Goal: Task Accomplishment & Management: Complete application form

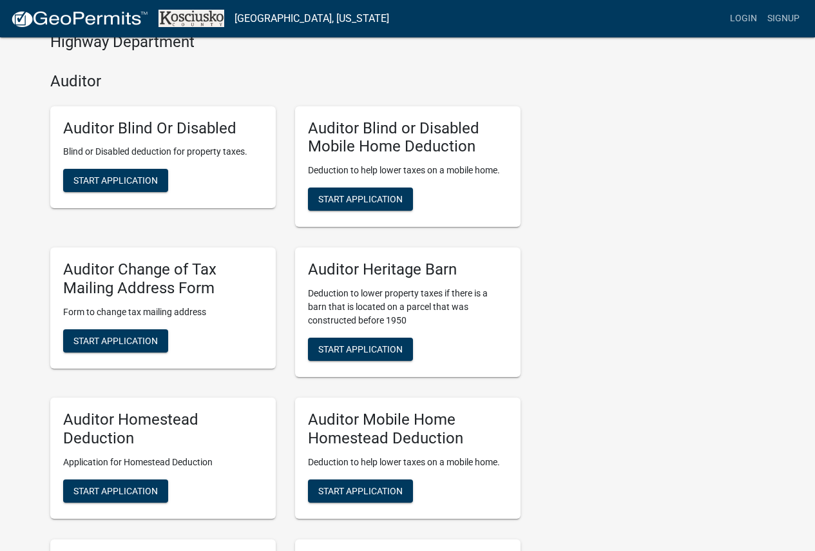
scroll to position [516, 0]
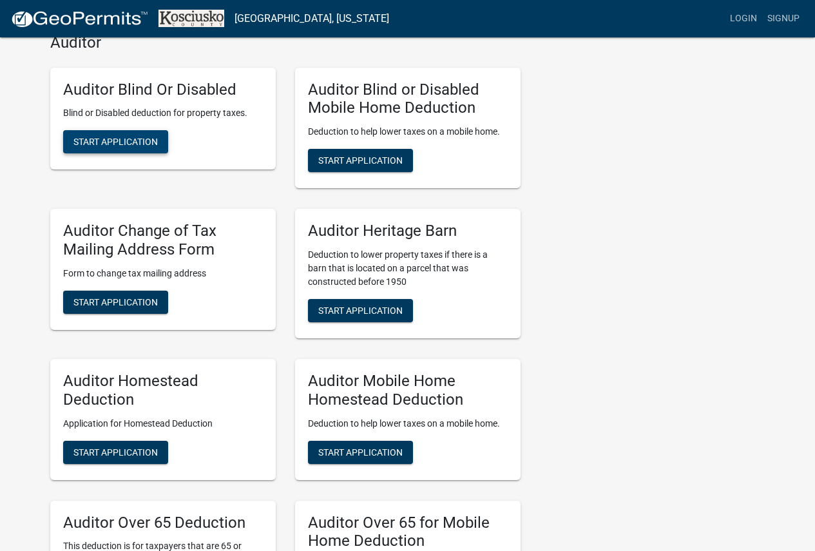
click at [128, 142] on span "Start Application" at bounding box center [115, 142] width 84 height 10
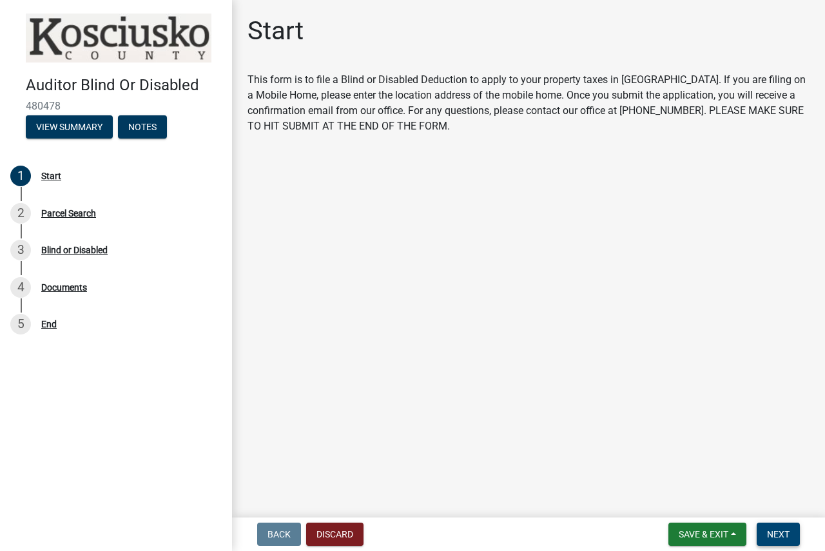
click at [786, 530] on span "Next" at bounding box center [778, 534] width 23 height 10
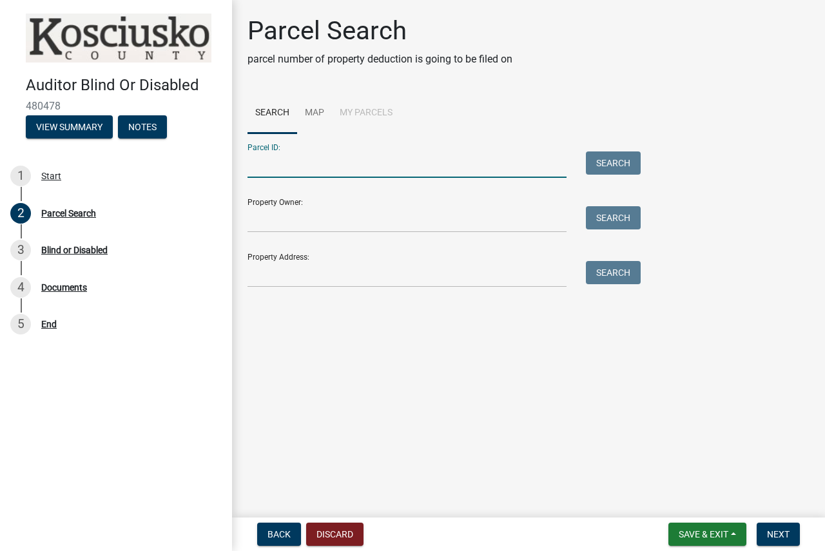
click at [407, 162] on input "Parcel ID:" at bounding box center [407, 164] width 319 height 26
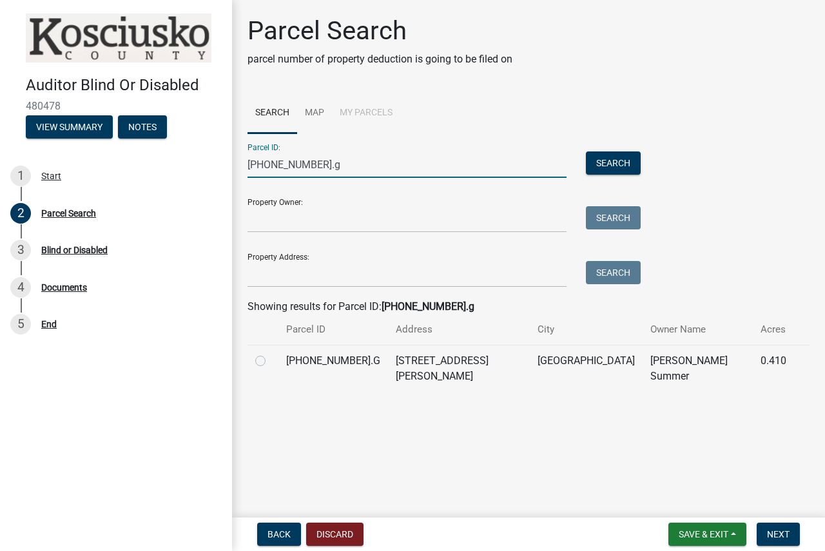
type input "025-068-086.g"
click at [271, 353] on label at bounding box center [271, 353] width 0 height 0
click at [271, 358] on input "radio" at bounding box center [275, 357] width 8 height 8
radio input "true"
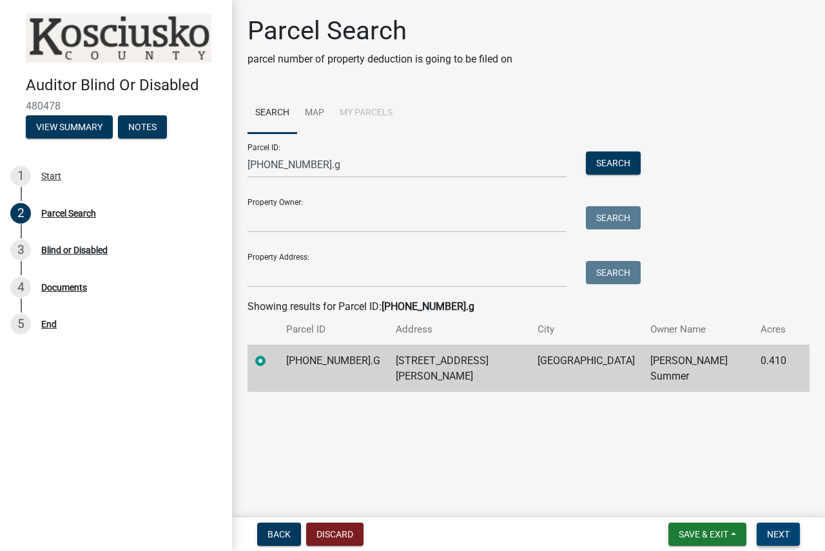
click at [782, 538] on span "Next" at bounding box center [778, 534] width 23 height 10
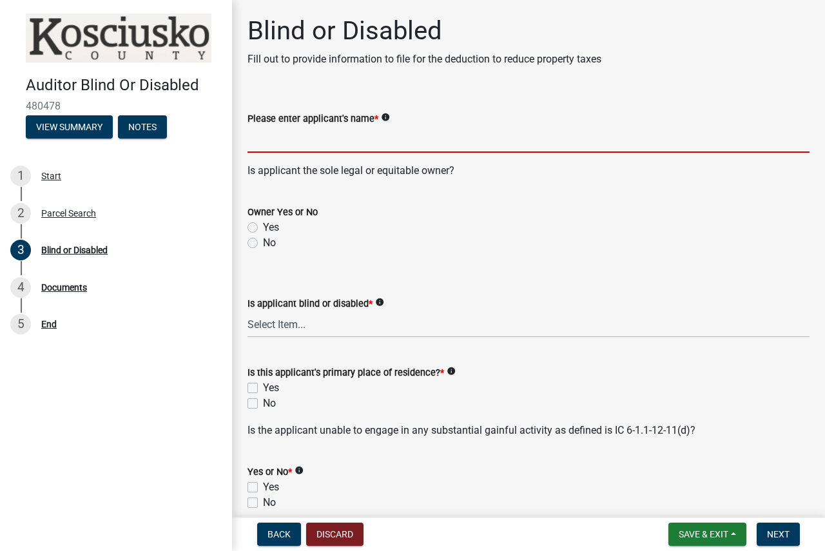
click at [393, 139] on input "Please enter applicant's name *" at bounding box center [529, 139] width 562 height 26
type input "[PERSON_NAME]"
click at [259, 228] on div "Yes" at bounding box center [529, 227] width 562 height 15
click at [263, 228] on label "Yes" at bounding box center [271, 227] width 16 height 15
click at [263, 228] on input "Yes" at bounding box center [267, 224] width 8 height 8
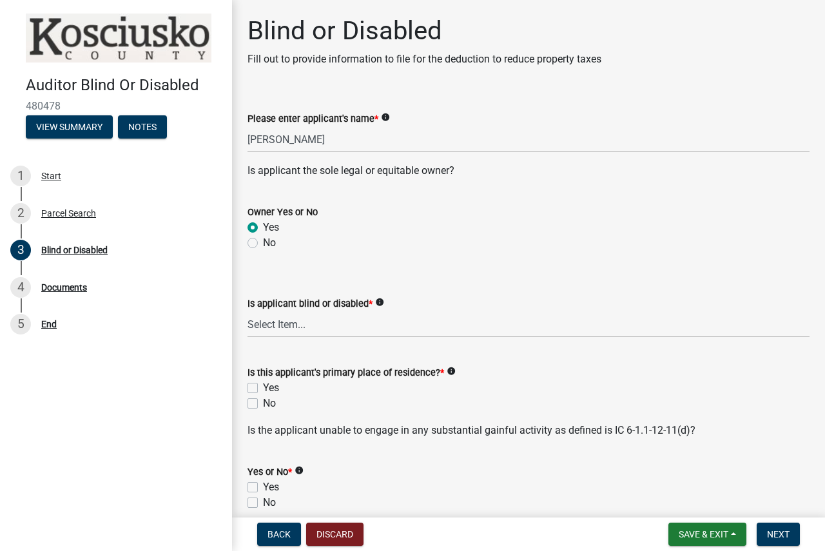
radio input "true"
drag, startPoint x: 260, startPoint y: 325, endPoint x: 260, endPoint y: 334, distance: 9.0
click at [260, 325] on select "Select Item... Blind Disabled" at bounding box center [529, 324] width 562 height 26
click at [248, 311] on select "Select Item... Blind Disabled" at bounding box center [529, 324] width 562 height 26
select select "753ce7aa-aa54-4915-93c4-eaf9aea8fc22"
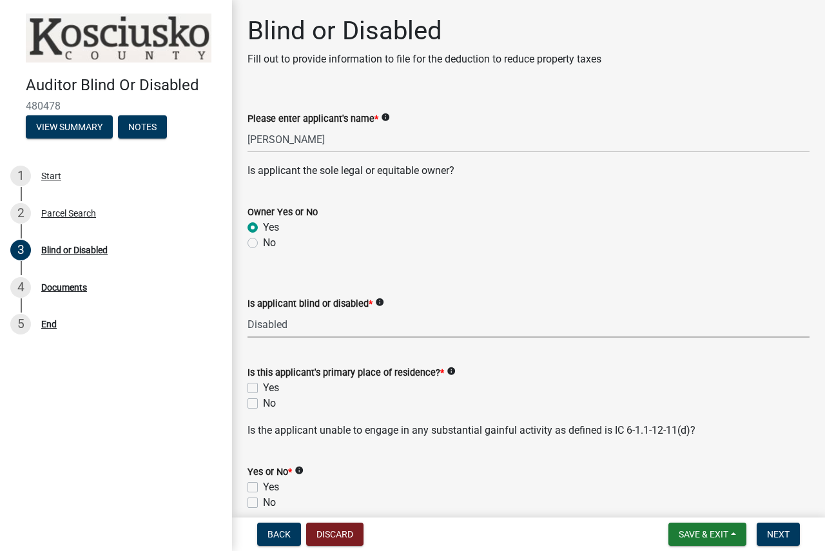
click at [263, 385] on label "Yes" at bounding box center [271, 387] width 16 height 15
click at [263, 385] on input "Yes" at bounding box center [267, 384] width 8 height 8
checkbox input "true"
checkbox input "false"
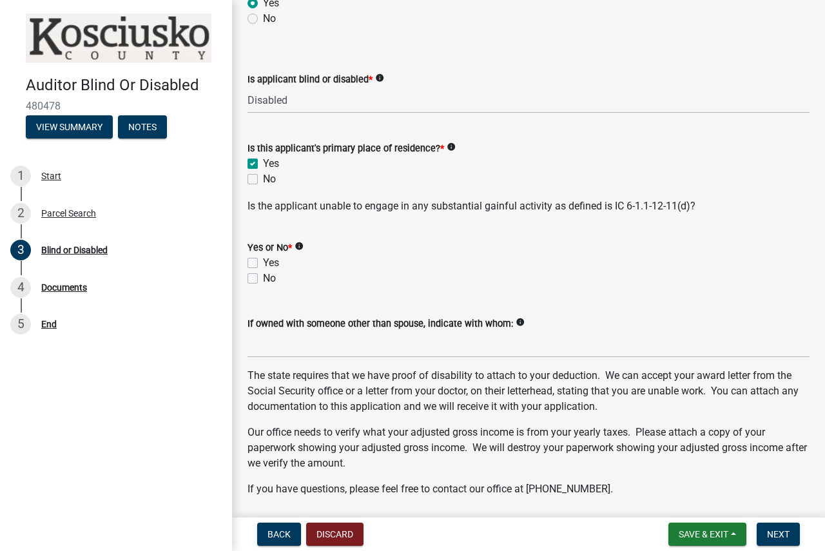
scroll to position [258, 0]
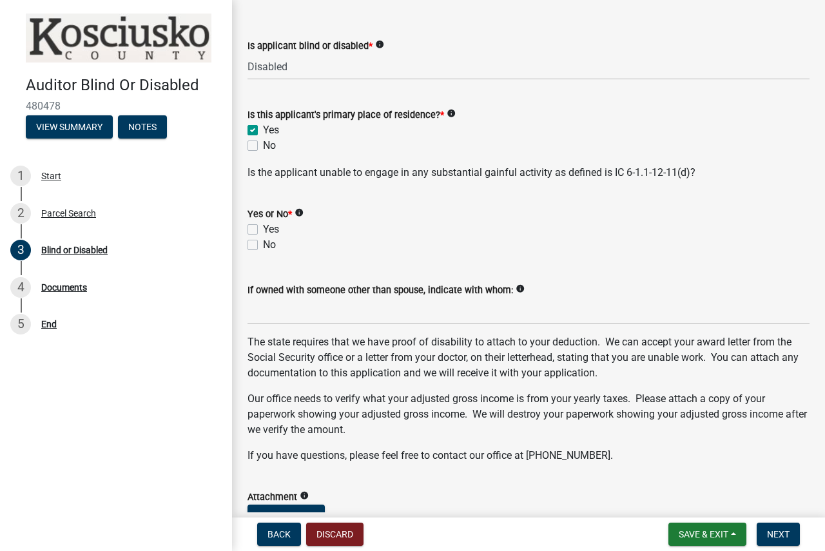
click at [263, 226] on label "Yes" at bounding box center [271, 229] width 16 height 15
click at [263, 226] on input "Yes" at bounding box center [267, 226] width 8 height 8
checkbox input "true"
checkbox input "false"
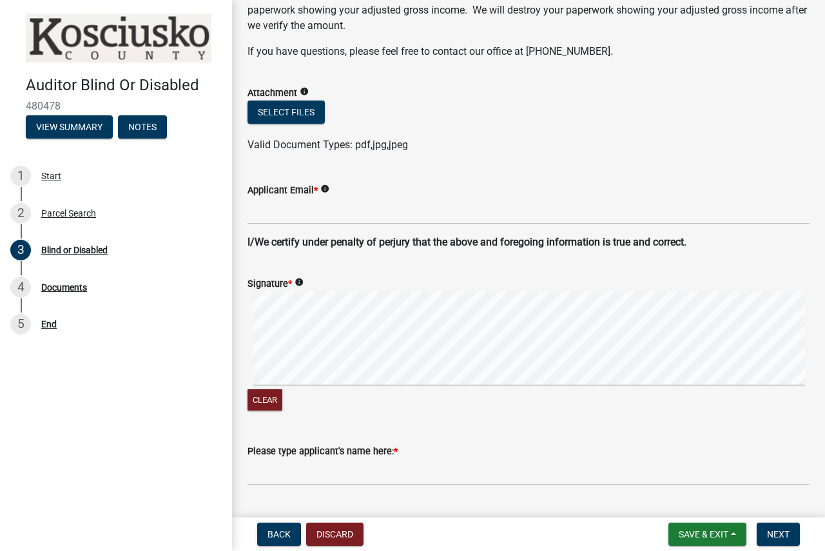
scroll to position [709, 0]
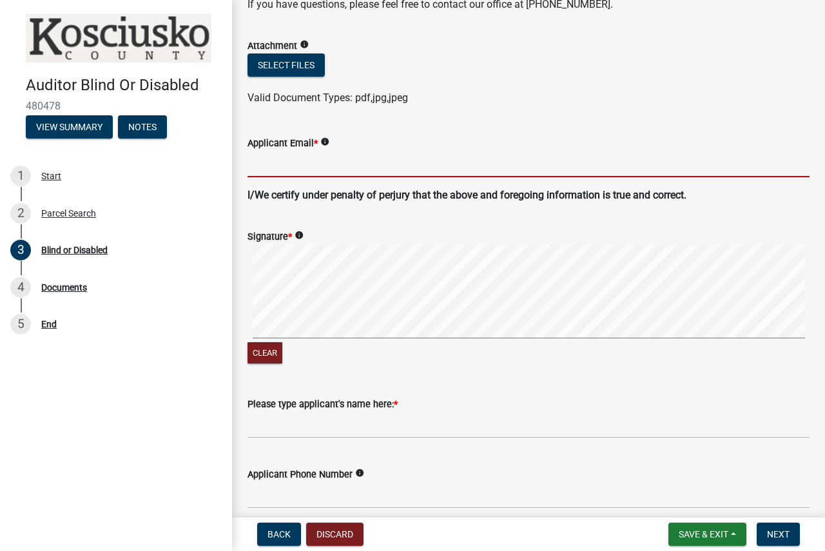
click at [282, 173] on input "Applicant Email *" at bounding box center [529, 164] width 562 height 26
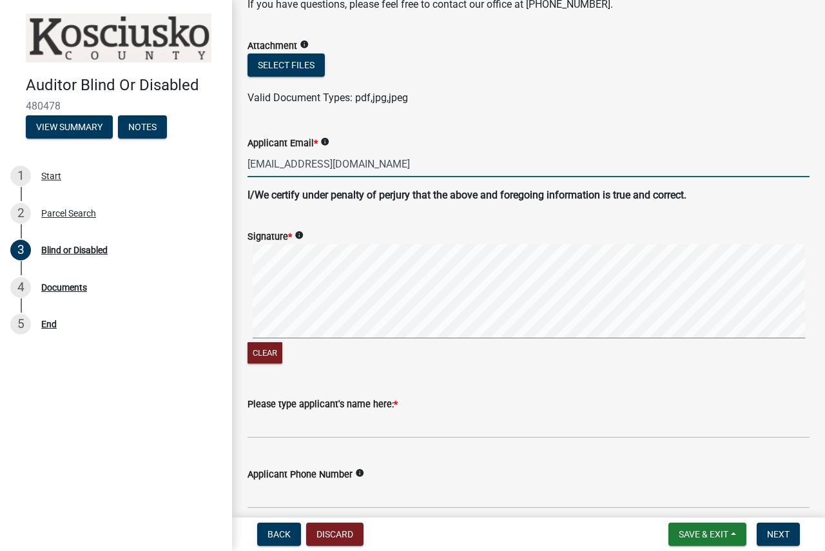
type input "[EMAIL_ADDRESS][DOMAIN_NAME]"
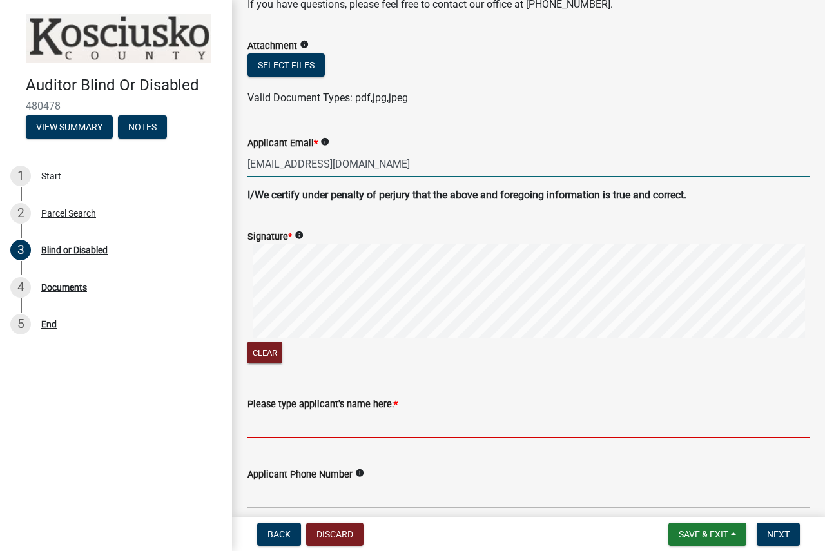
click at [297, 425] on input "Please type applicant's name here: *" at bounding box center [529, 425] width 562 height 26
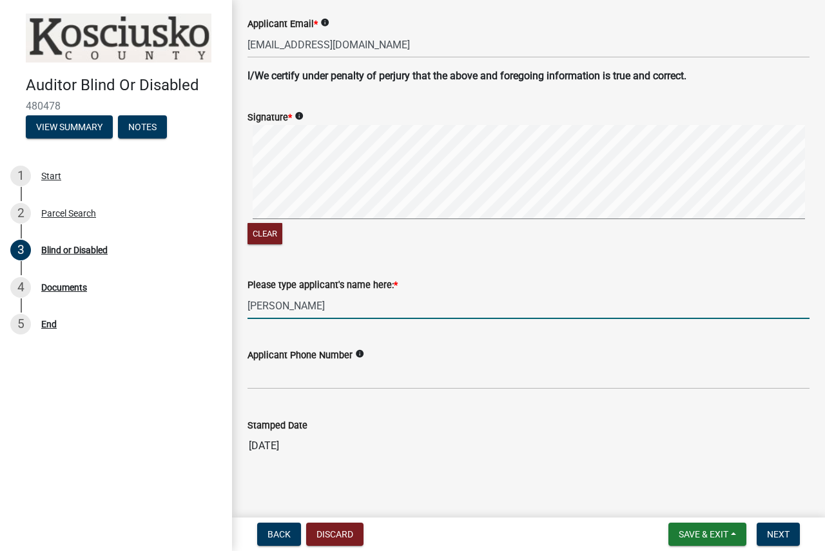
scroll to position [835, 0]
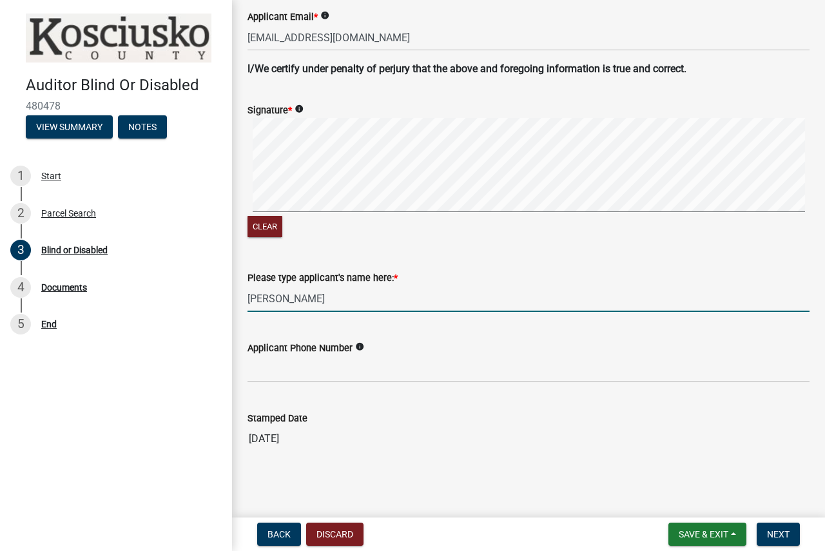
type input "[PERSON_NAME]"
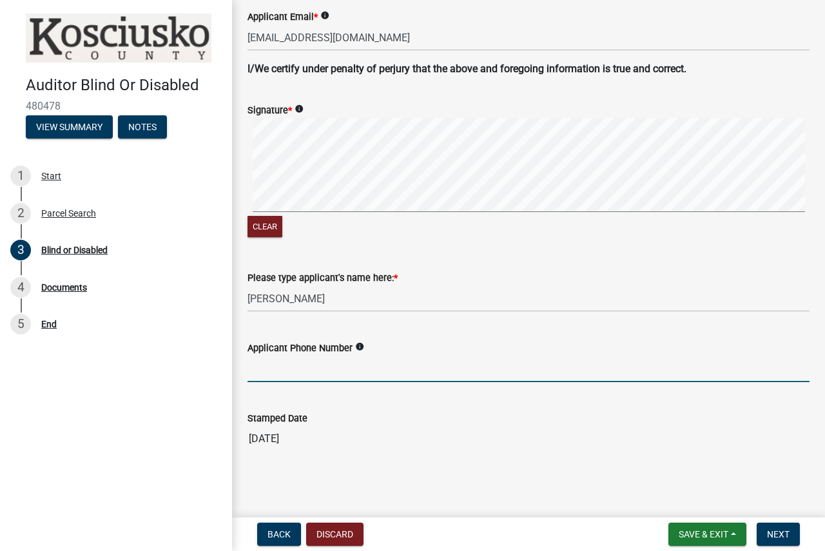
click at [299, 373] on input "Applicant Phone Number" at bounding box center [529, 369] width 562 height 26
type input "[PHONE_NUMBER]"
click at [796, 531] on button "Next" at bounding box center [778, 534] width 43 height 23
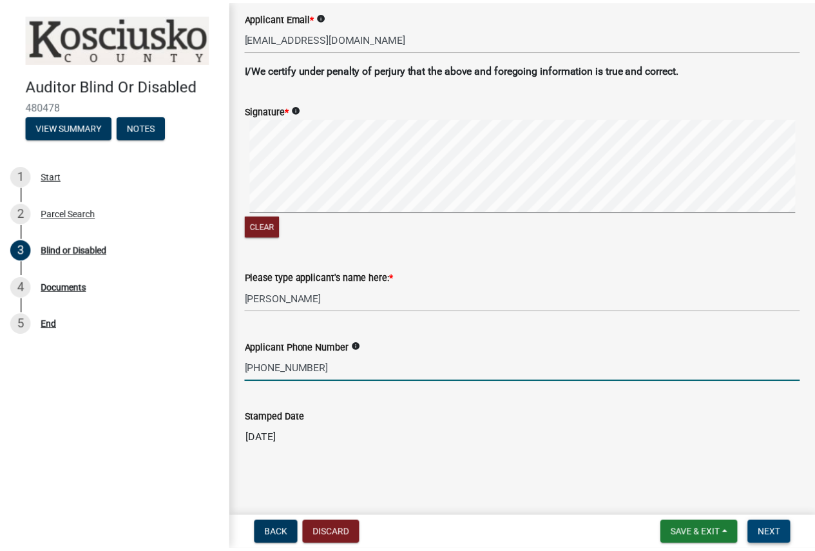
scroll to position [0, 0]
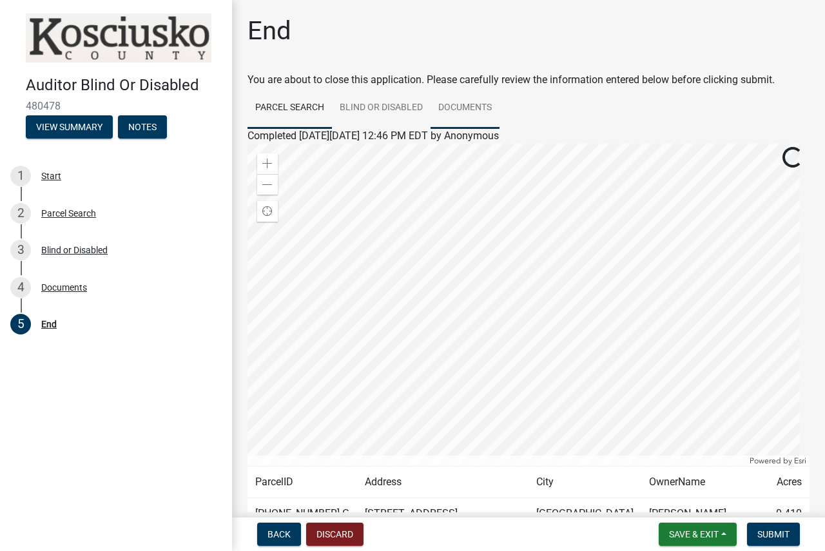
click at [467, 114] on link "Documents" at bounding box center [465, 108] width 69 height 41
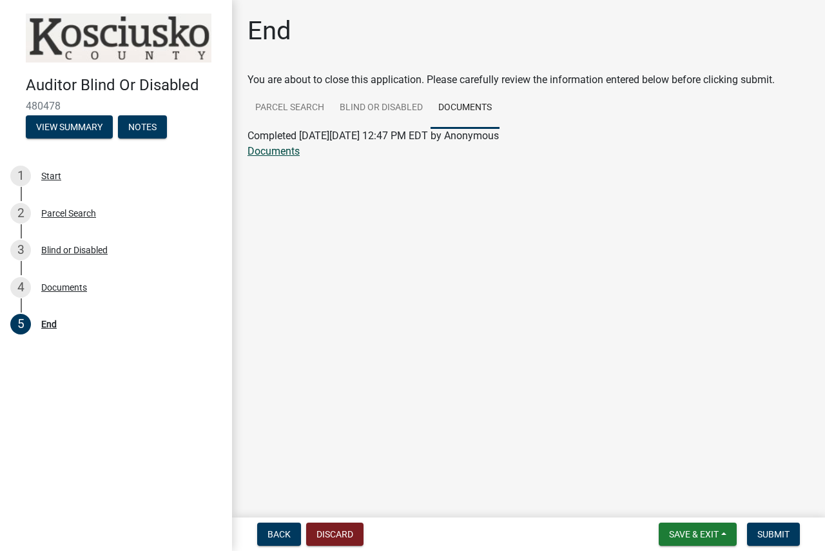
click at [278, 154] on link "Documents" at bounding box center [274, 151] width 52 height 12
click at [775, 545] on button "Submit" at bounding box center [773, 534] width 53 height 23
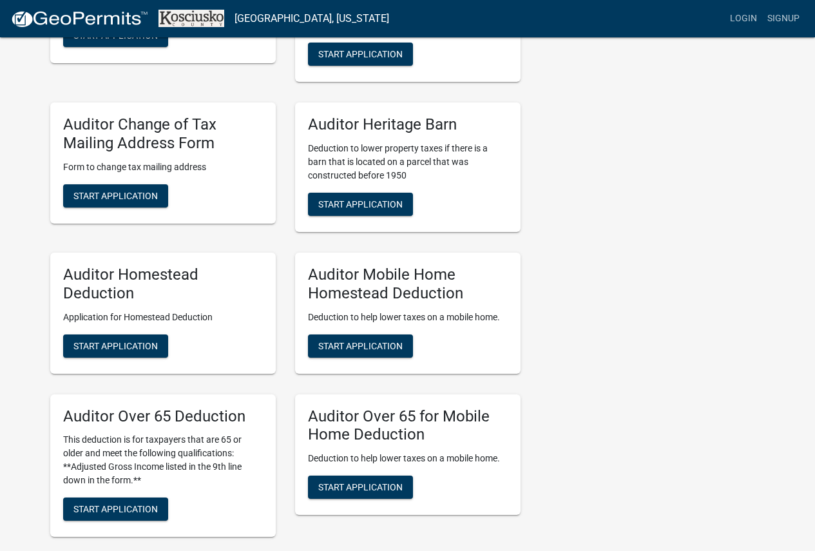
scroll to position [645, 0]
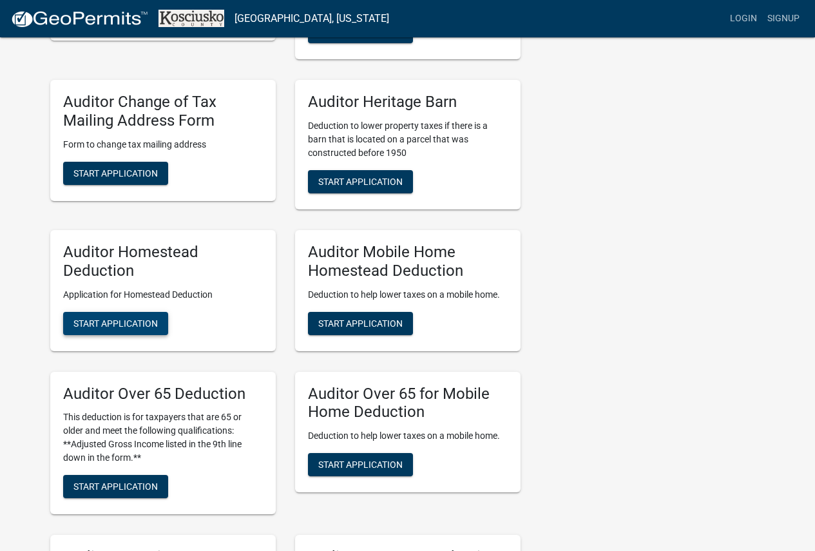
click at [115, 320] on span "Start Application" at bounding box center [115, 323] width 84 height 10
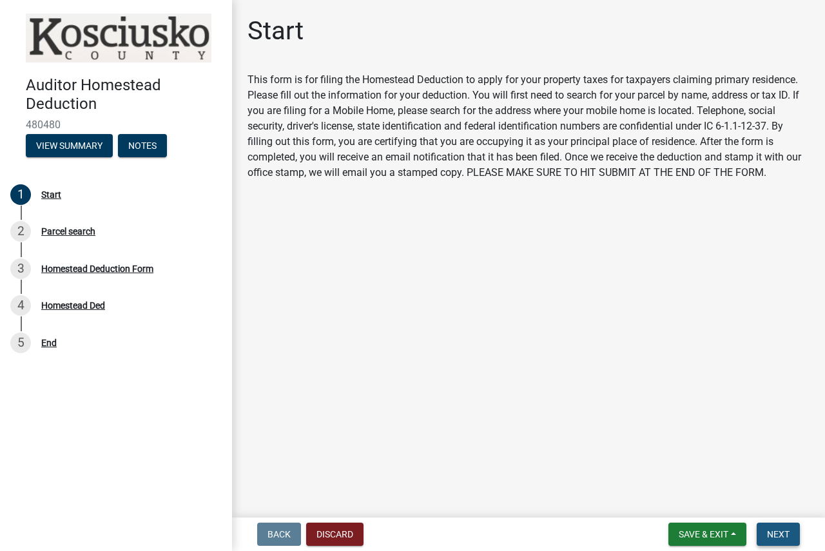
click at [776, 532] on span "Next" at bounding box center [778, 534] width 23 height 10
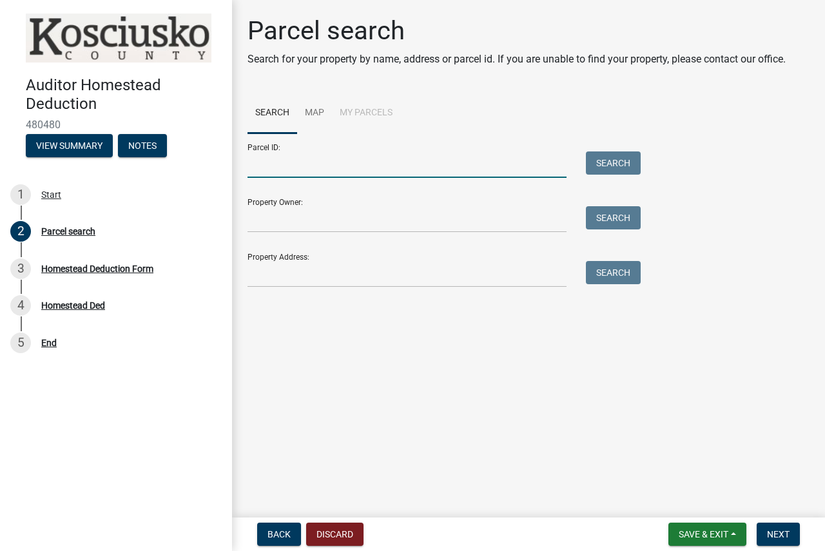
click at [365, 166] on input "Parcel ID:" at bounding box center [407, 164] width 319 height 26
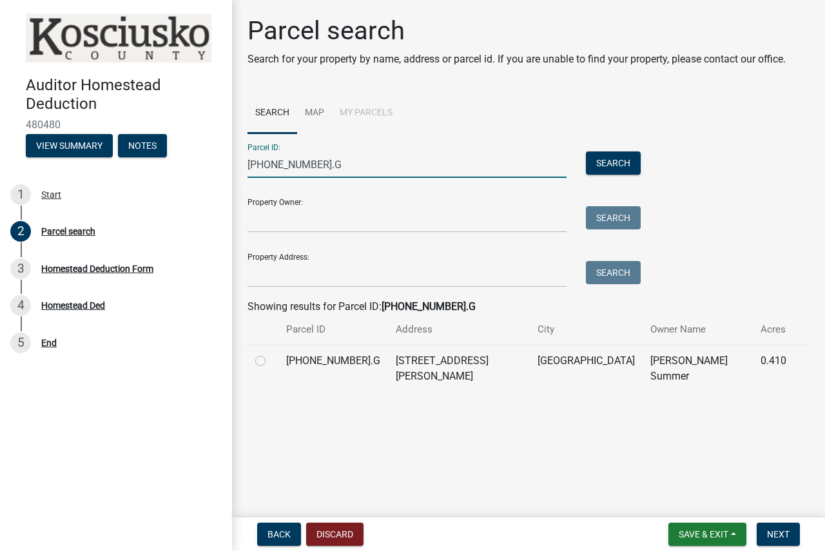
type input "[PHONE_NUMBER].G"
click at [271, 353] on label at bounding box center [271, 353] width 0 height 0
click at [271, 360] on input "radio" at bounding box center [275, 357] width 8 height 8
radio input "true"
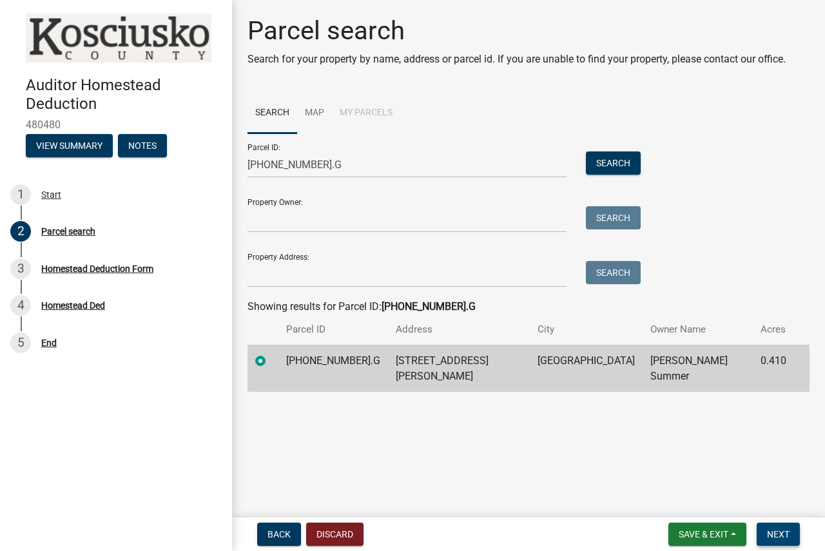
click at [777, 531] on span "Next" at bounding box center [778, 534] width 23 height 10
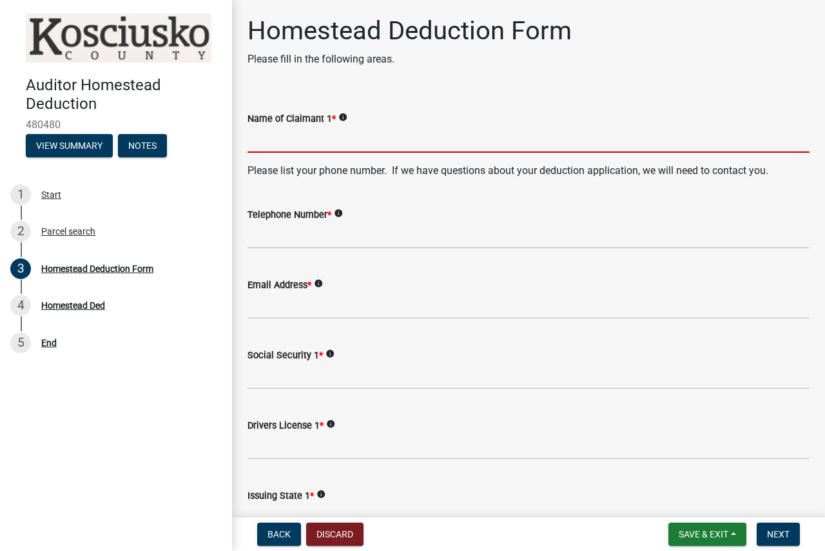
click at [390, 146] on input "Name of Claimant 1 *" at bounding box center [529, 139] width 562 height 26
type input "[PERSON_NAME]"
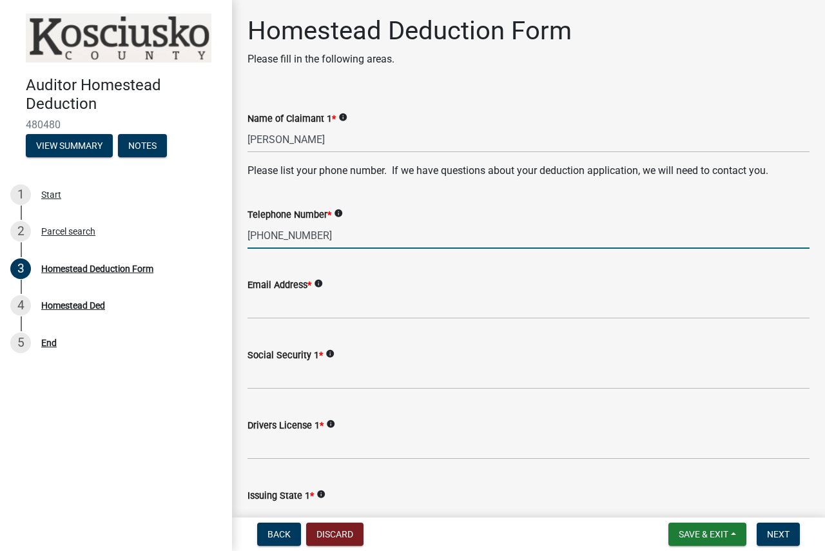
type input "[PHONE_NUMBER]"
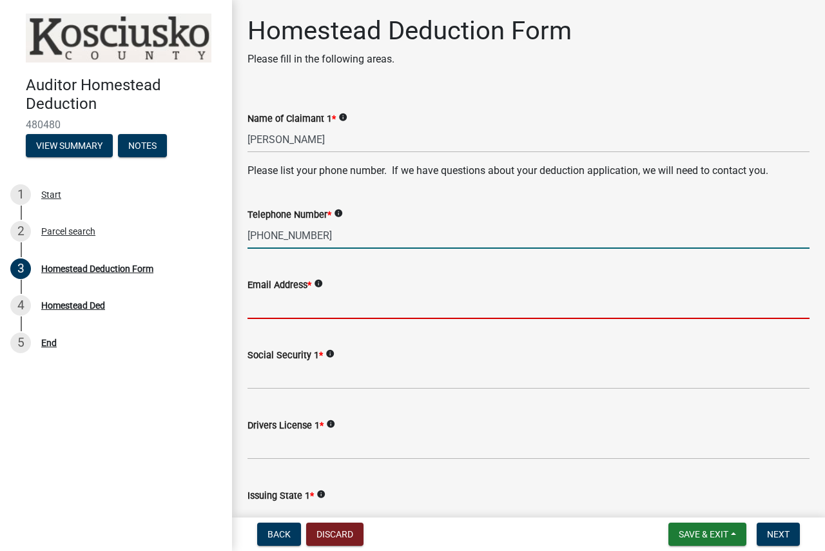
click at [357, 308] on input "Email Address *" at bounding box center [529, 306] width 562 height 26
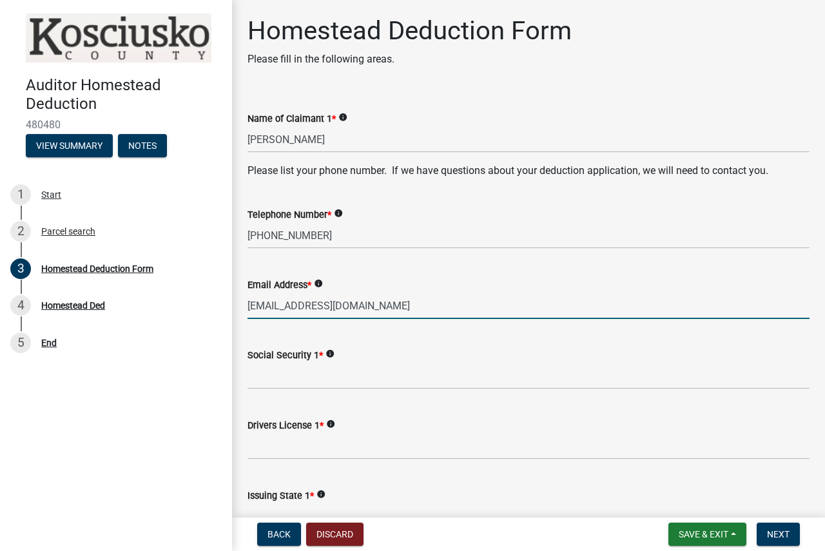
type input "[EMAIL_ADDRESS][DOMAIN_NAME]"
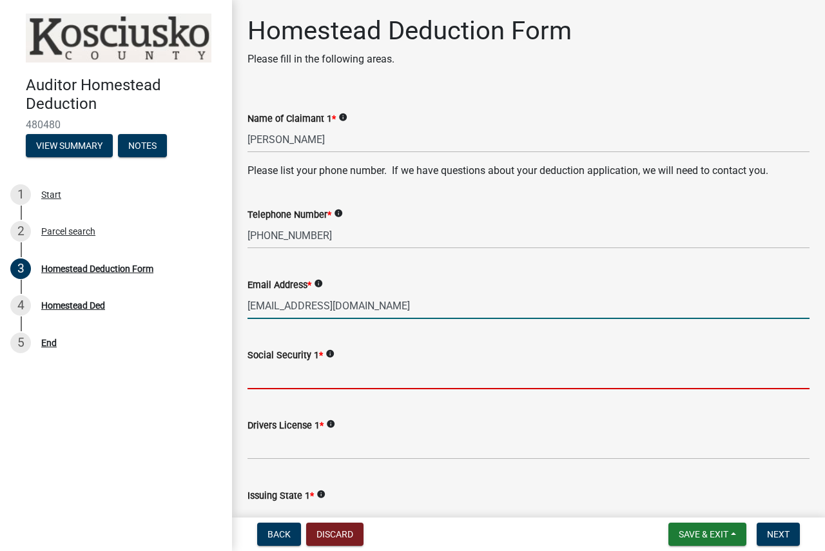
click at [310, 372] on input "Social Security 1 *" at bounding box center [529, 376] width 562 height 26
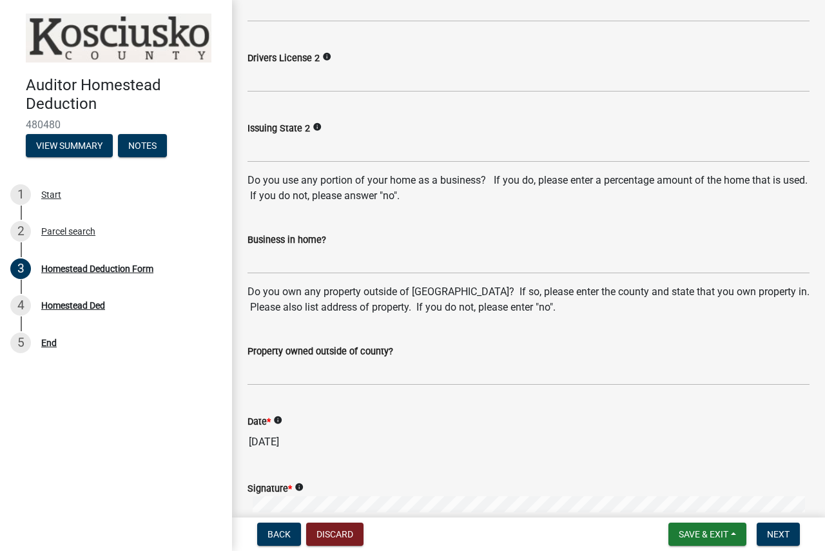
scroll to position [709, 0]
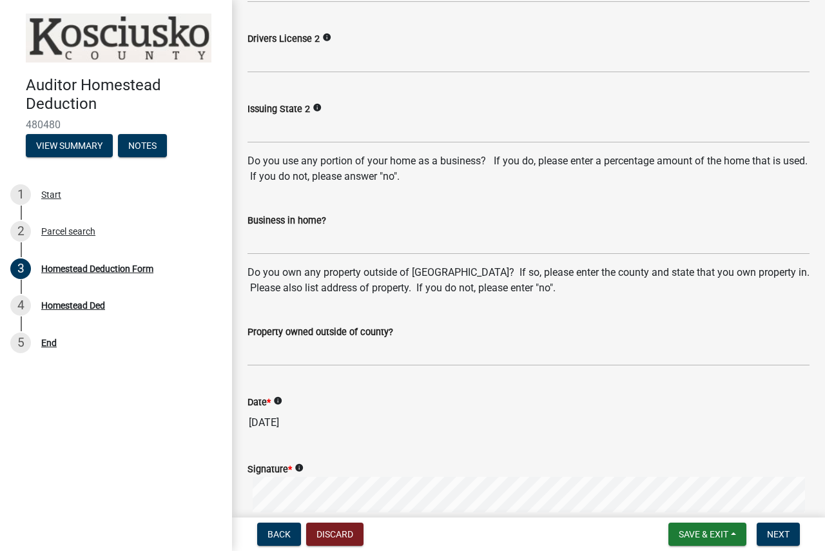
type input "62958"
click at [308, 244] on input "Business in home?" at bounding box center [529, 241] width 562 height 26
type input "NO"
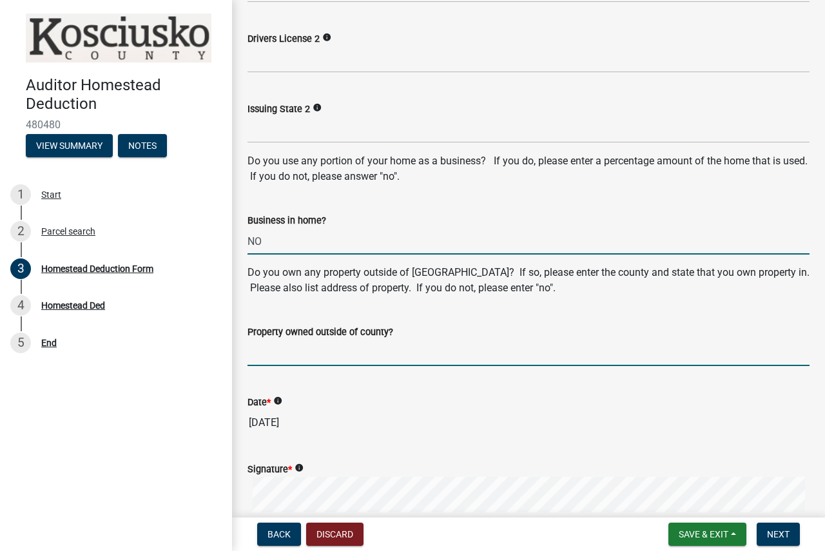
click at [288, 351] on input "Property owned outside of county?" at bounding box center [529, 353] width 562 height 26
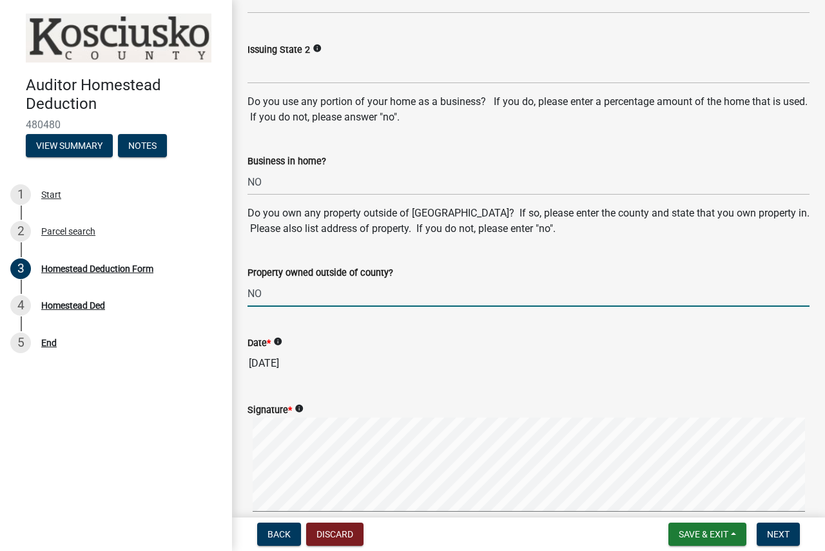
scroll to position [999, 0]
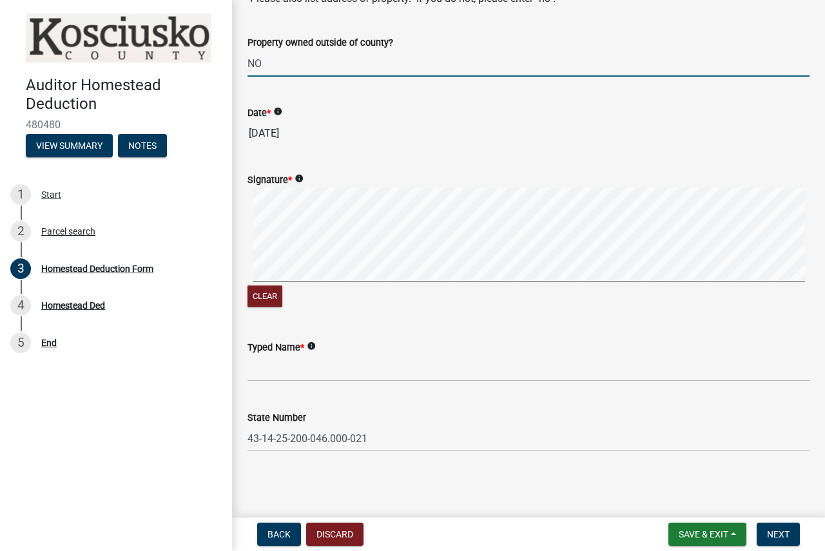
type input "NO"
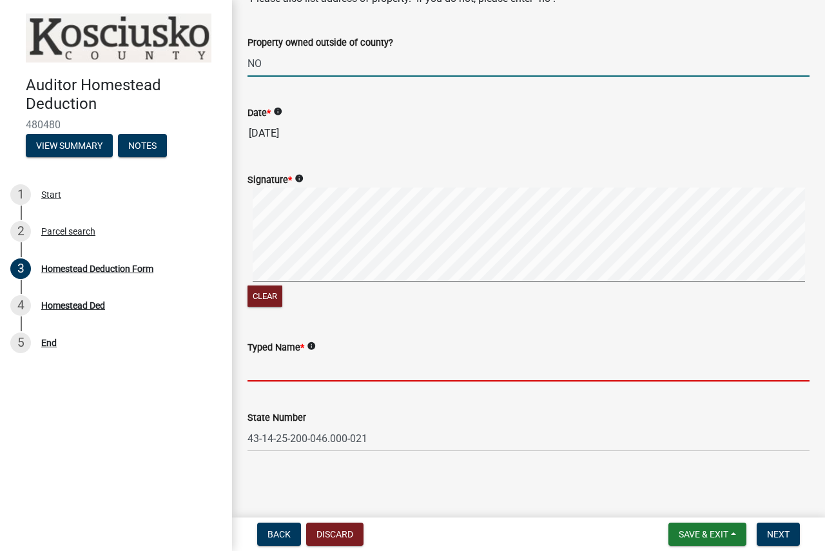
click at [279, 378] on input "Typed Name *" at bounding box center [529, 368] width 562 height 26
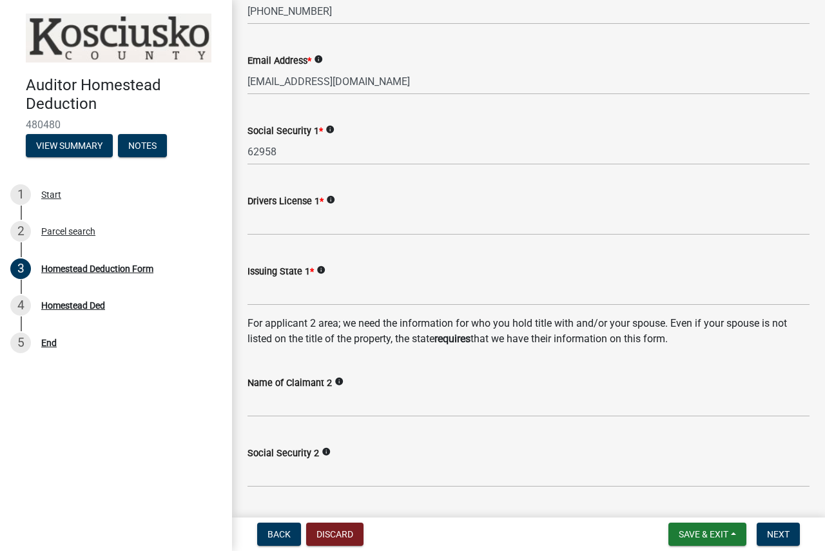
scroll to position [225, 0]
type input "[PERSON_NAME]"
click at [320, 403] on input "Name of Claimant 2" at bounding box center [529, 403] width 562 height 26
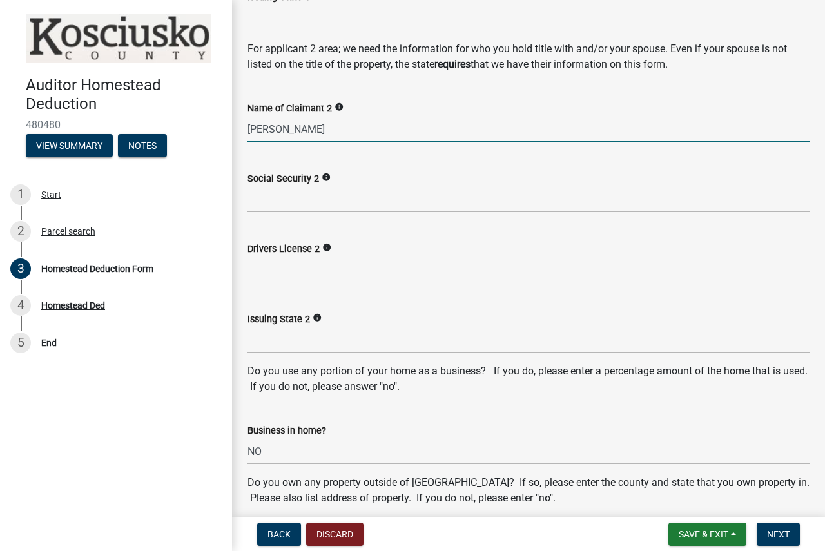
scroll to position [354, 0]
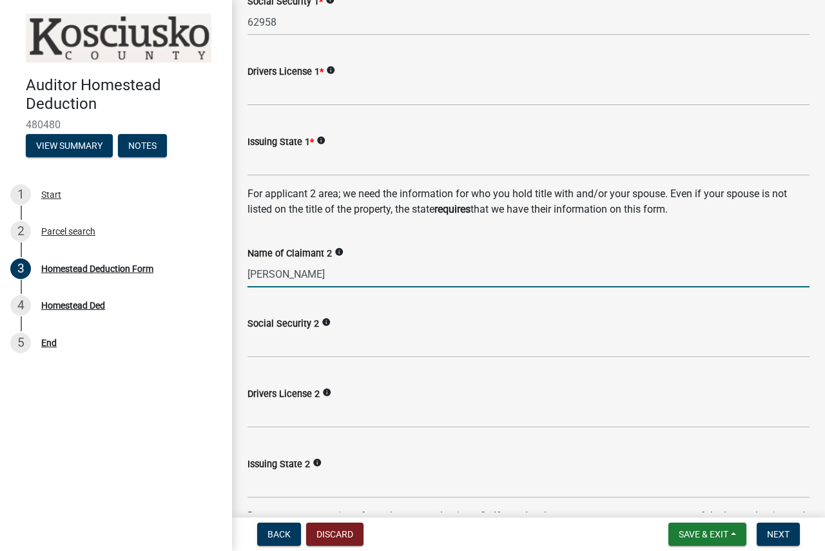
type input "[PERSON_NAME]"
click at [315, 348] on input "Social Security 2" at bounding box center [529, 344] width 562 height 26
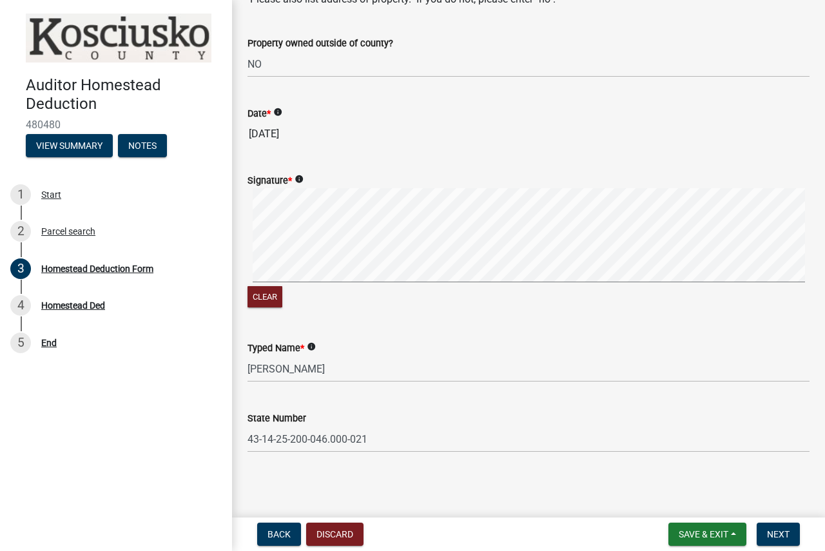
scroll to position [999, 0]
type input "00000"
click at [776, 546] on nav "Back Discard Save & Exit Save Save & Exit Next" at bounding box center [528, 535] width 593 height 34
click at [776, 540] on span "Next" at bounding box center [778, 534] width 23 height 10
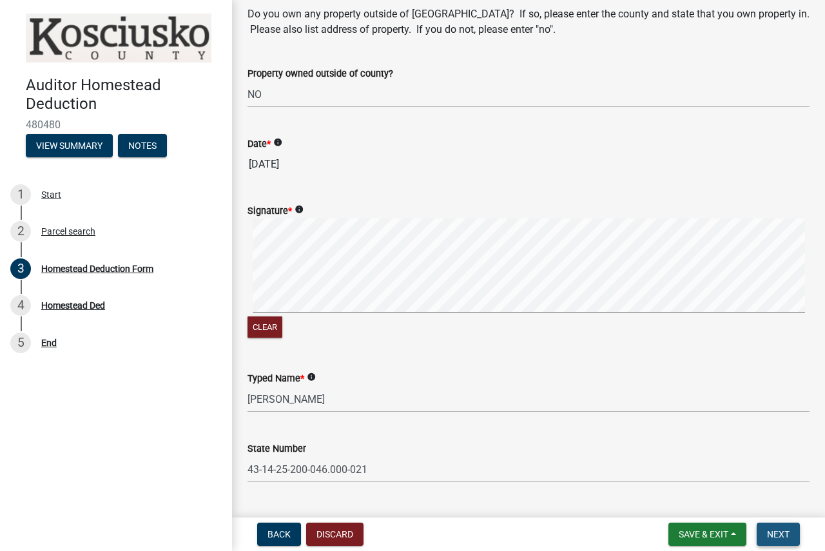
scroll to position [1030, 0]
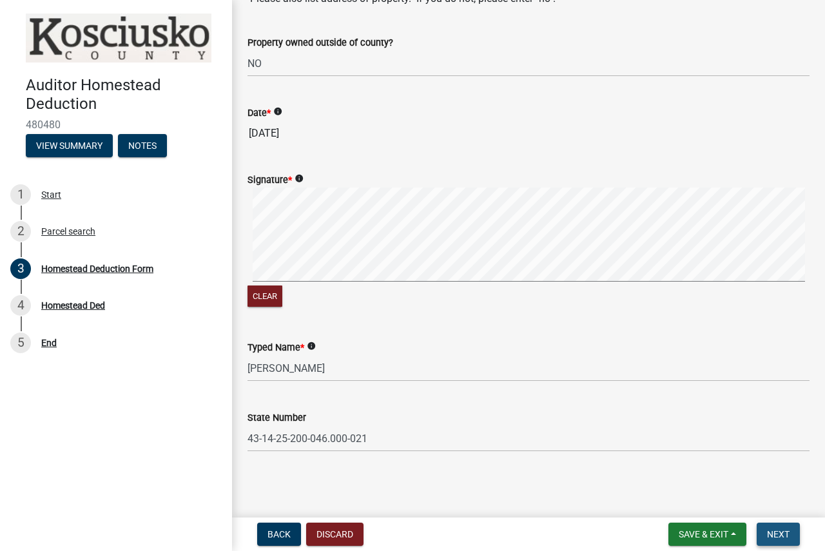
click at [779, 535] on span "Next" at bounding box center [778, 534] width 23 height 10
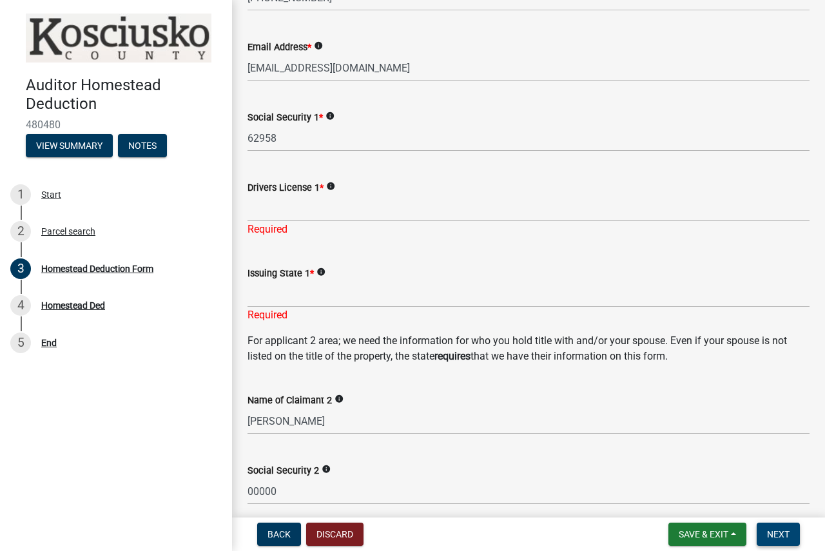
scroll to position [191, 0]
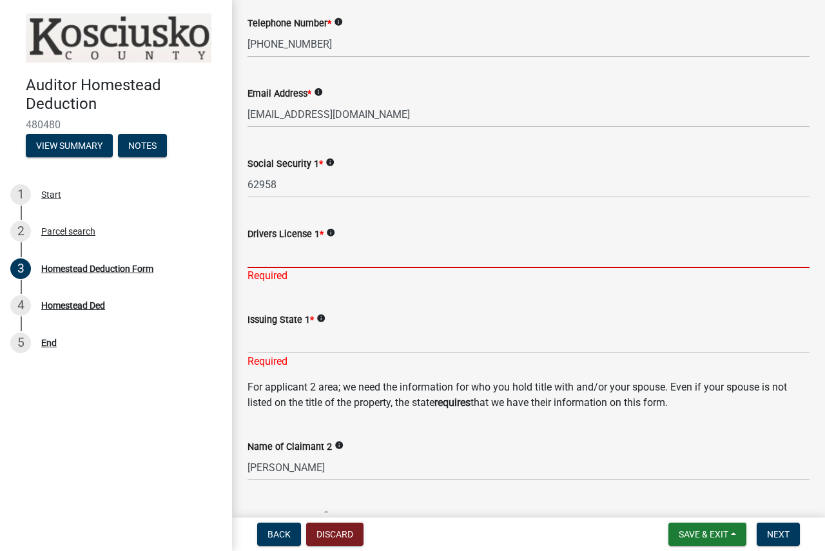
click at [373, 255] on input "Drivers License 1 *" at bounding box center [529, 255] width 562 height 26
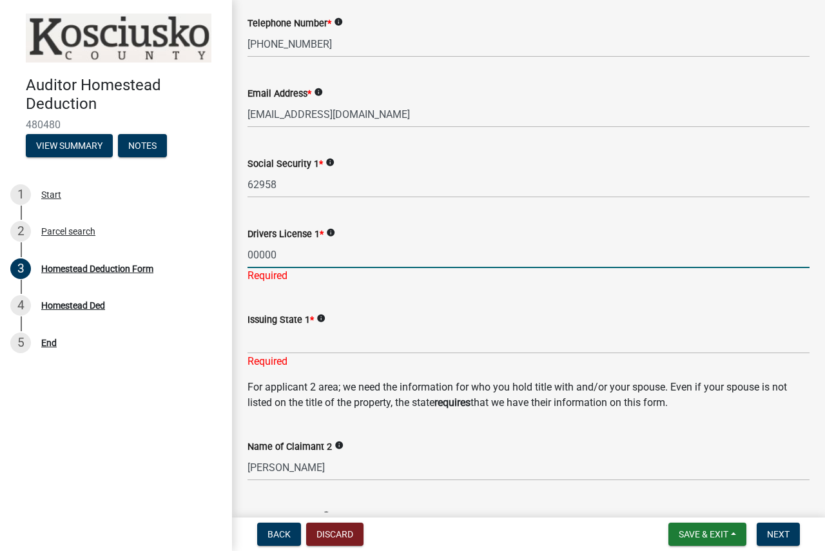
type input "00000"
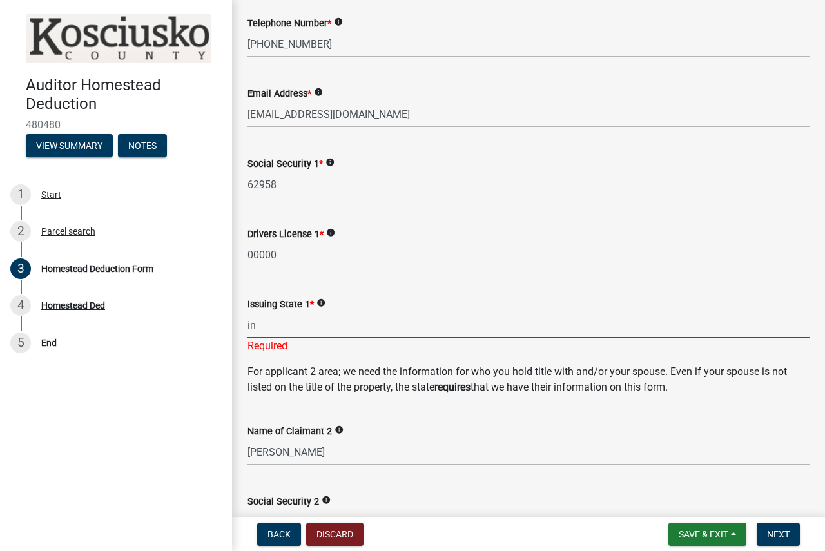
type input "i"
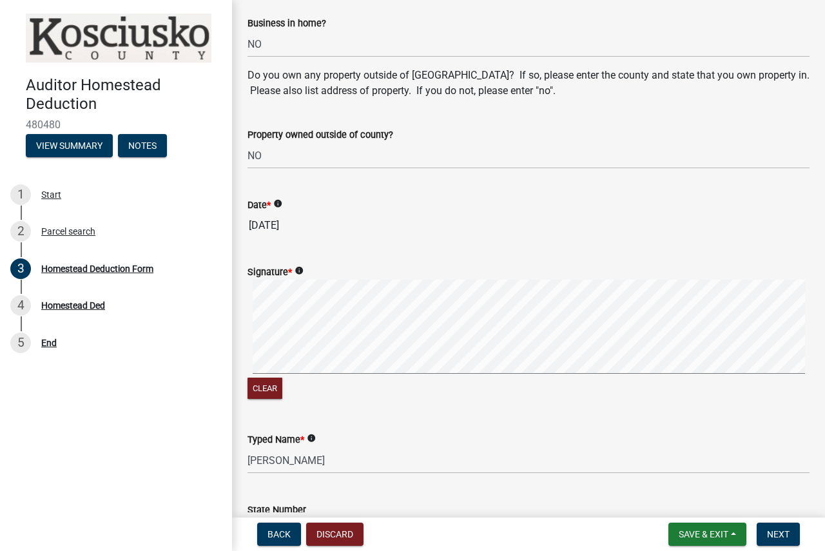
scroll to position [1014, 0]
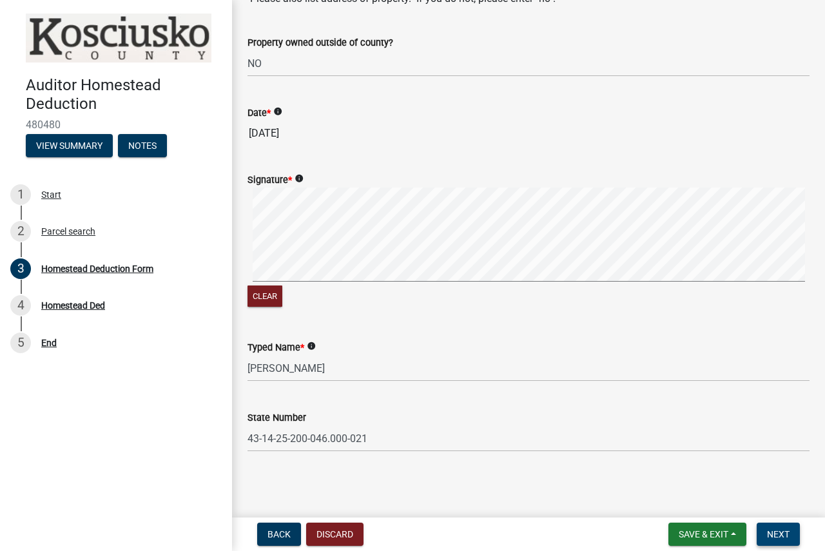
type input "IN"
click at [782, 533] on span "Next" at bounding box center [778, 534] width 23 height 10
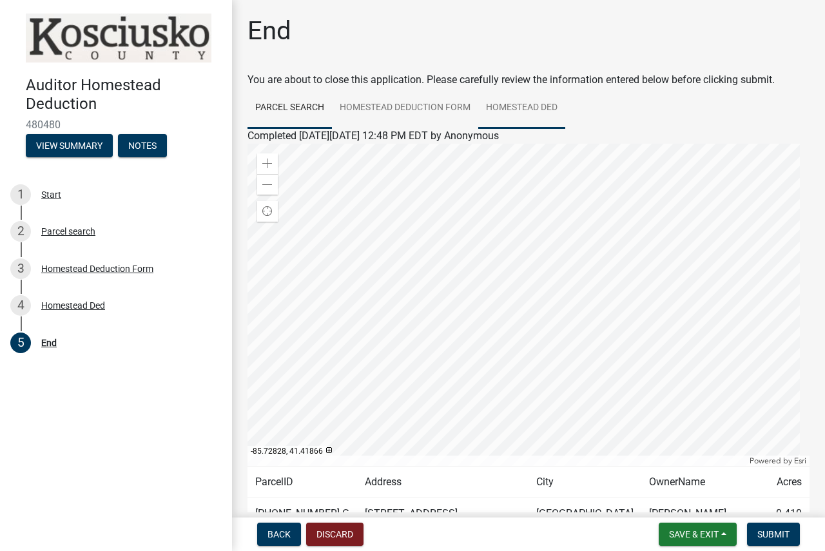
click at [531, 114] on link "Homestead Ded" at bounding box center [521, 108] width 87 height 41
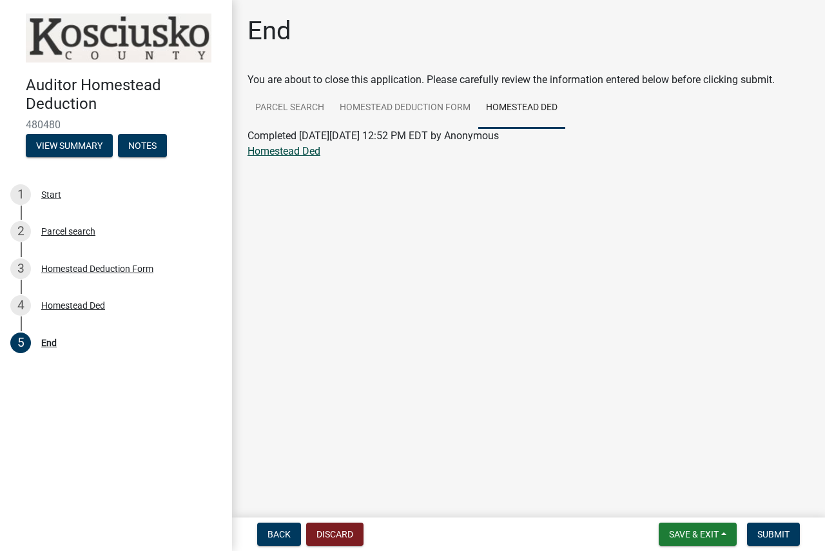
click at [266, 157] on link "Homestead Ded" at bounding box center [284, 151] width 73 height 12
click at [777, 536] on span "Submit" at bounding box center [773, 534] width 32 height 10
